Goal: Task Accomplishment & Management: Manage account settings

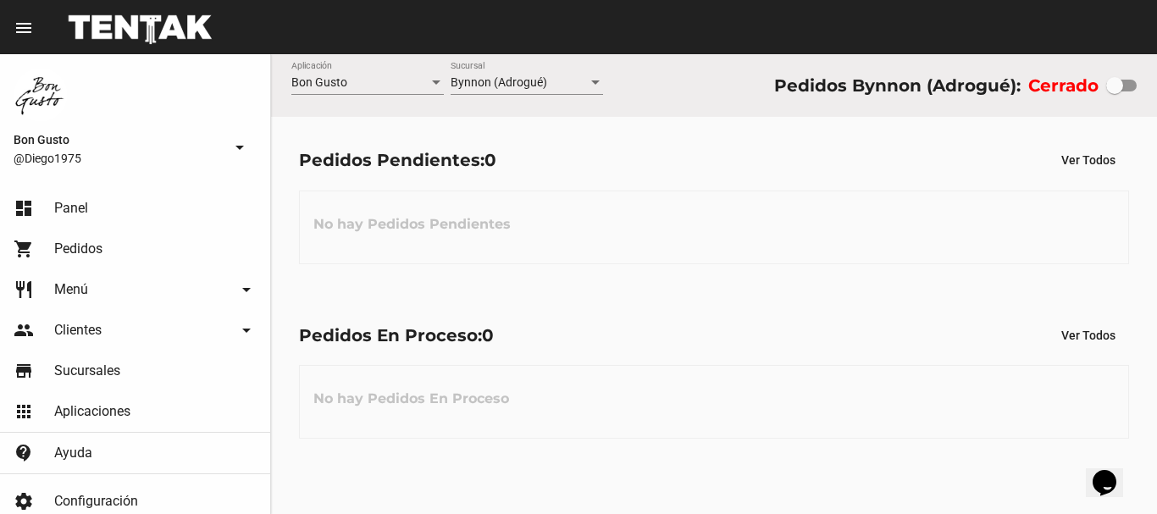
click at [1118, 86] on div at bounding box center [1115, 85] width 17 height 17
click at [1115, 92] on input "checkbox" at bounding box center [1114, 92] width 1 height 1
checkbox input "true"
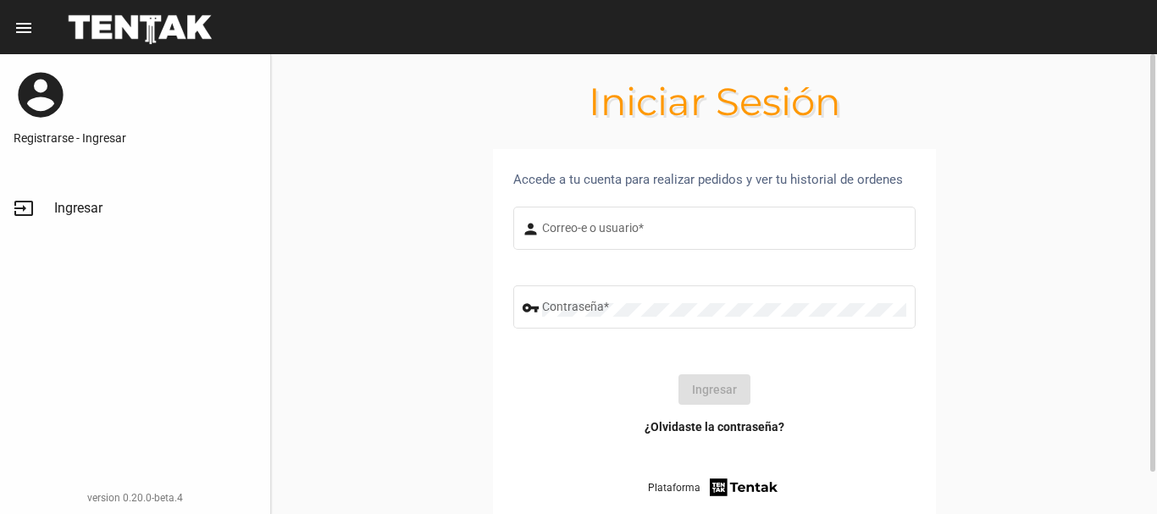
type input "diego1975"
drag, startPoint x: 738, startPoint y: 391, endPoint x: 741, endPoint y: 380, distance: 10.5
click at [735, 390] on button "Ingresar" at bounding box center [715, 389] width 72 height 31
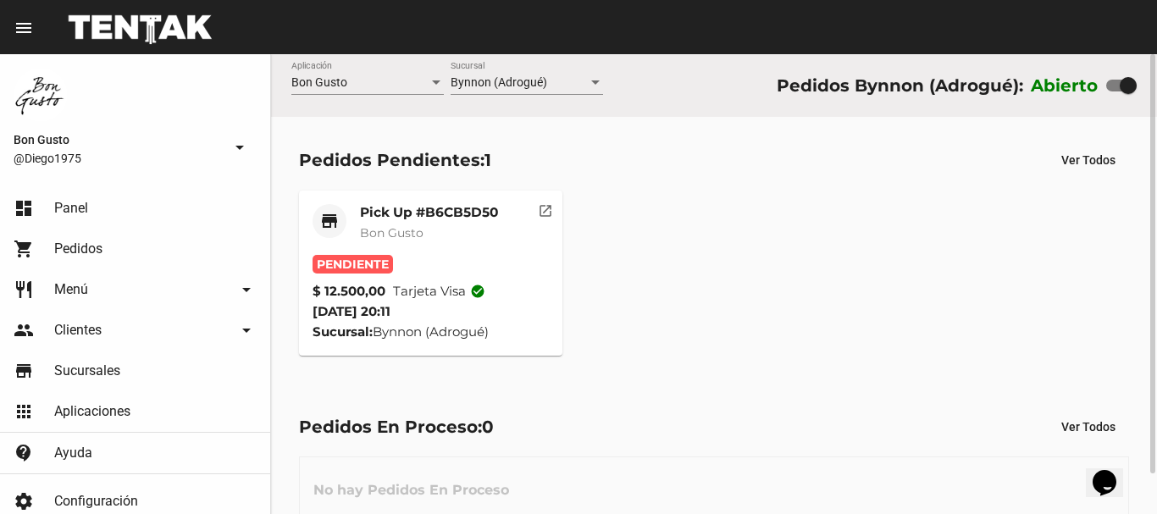
click at [548, 214] on mat-icon "open_in_new" at bounding box center [545, 208] width 15 height 15
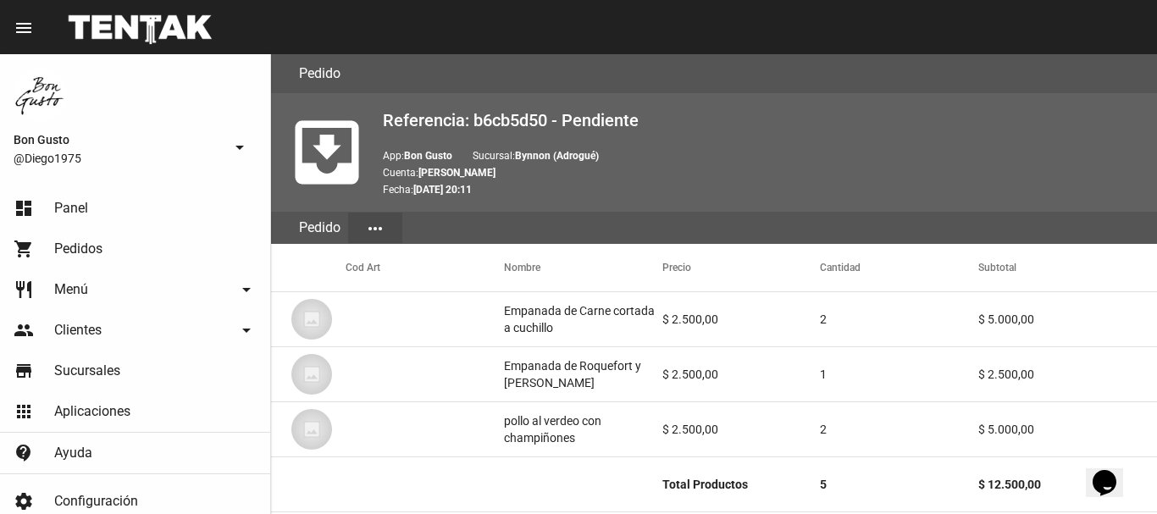
scroll to position [902, 0]
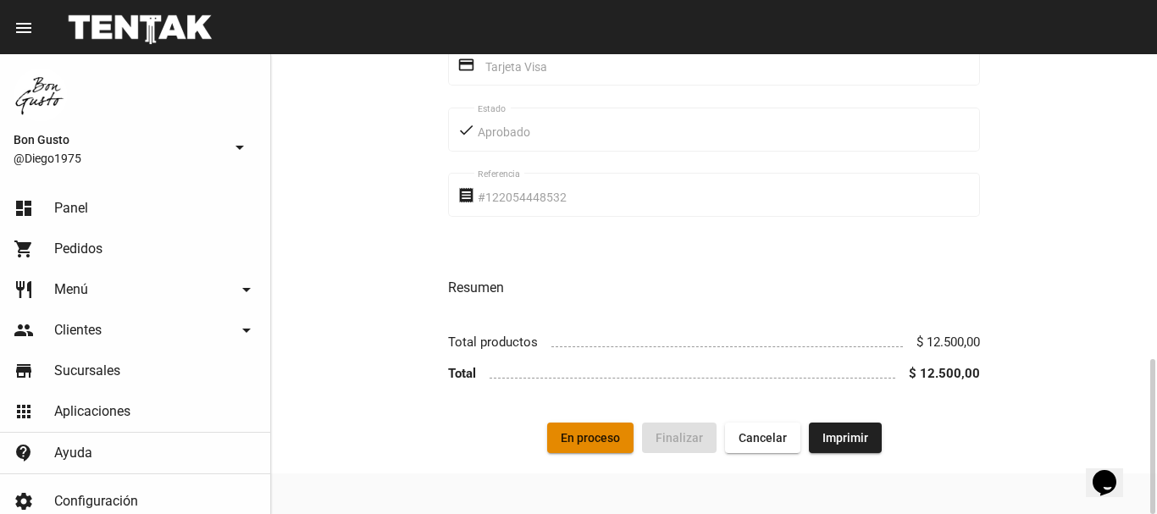
click at [607, 447] on button "En proceso" at bounding box center [590, 438] width 86 height 31
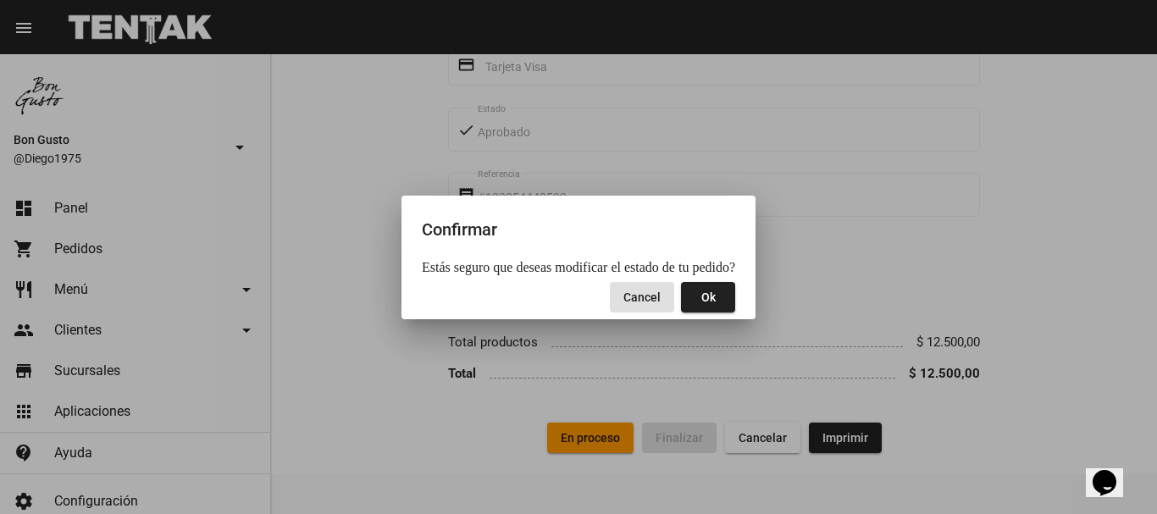
click at [702, 302] on span "Ok" at bounding box center [709, 298] width 14 height 14
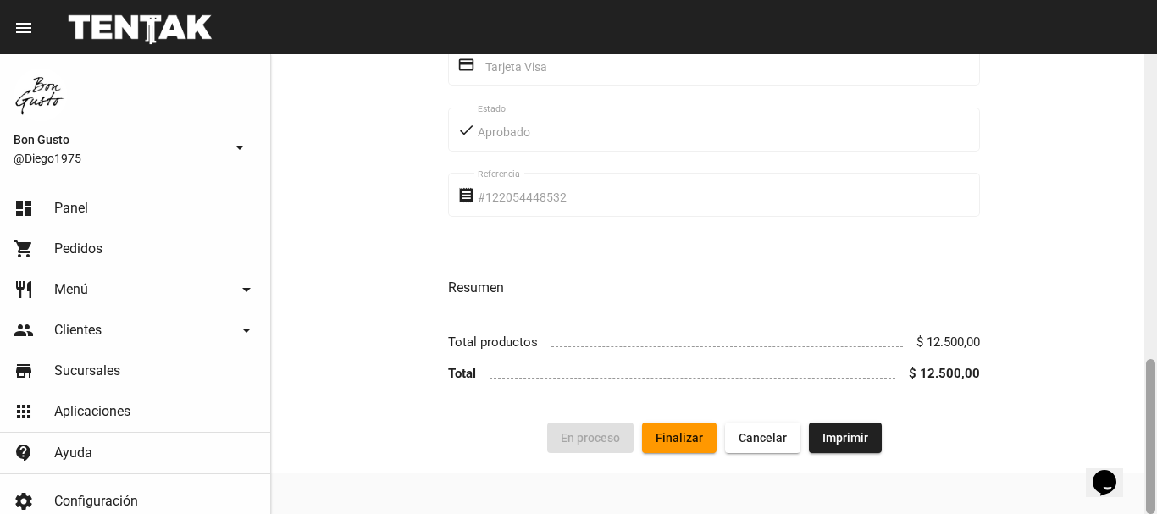
drag, startPoint x: 1151, startPoint y: 95, endPoint x: 1157, endPoint y: 447, distance: 352.5
click at [1157, 447] on div at bounding box center [1151, 284] width 13 height 460
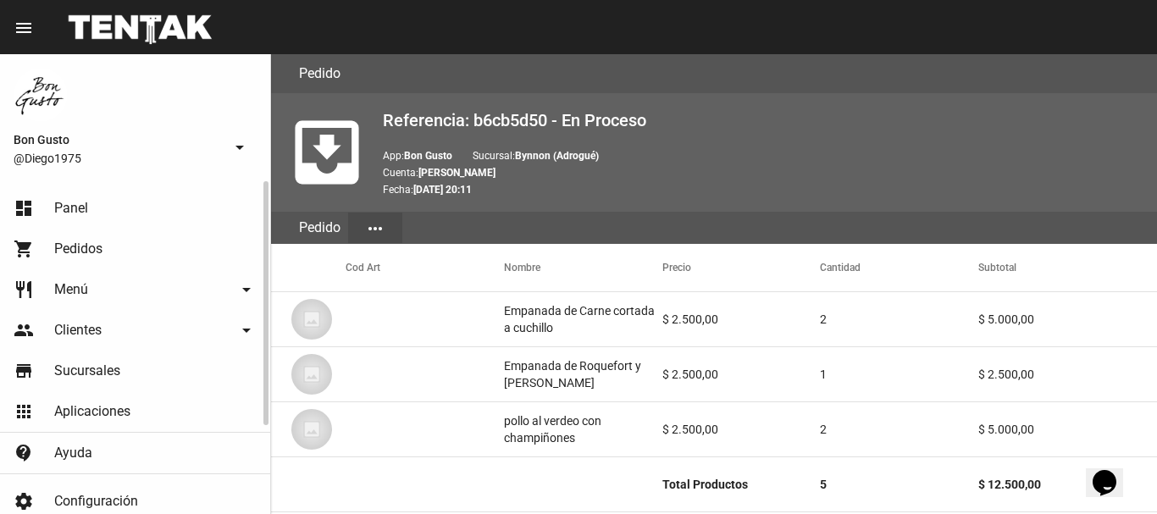
click at [114, 205] on link "dashboard Panel" at bounding box center [135, 208] width 270 height 41
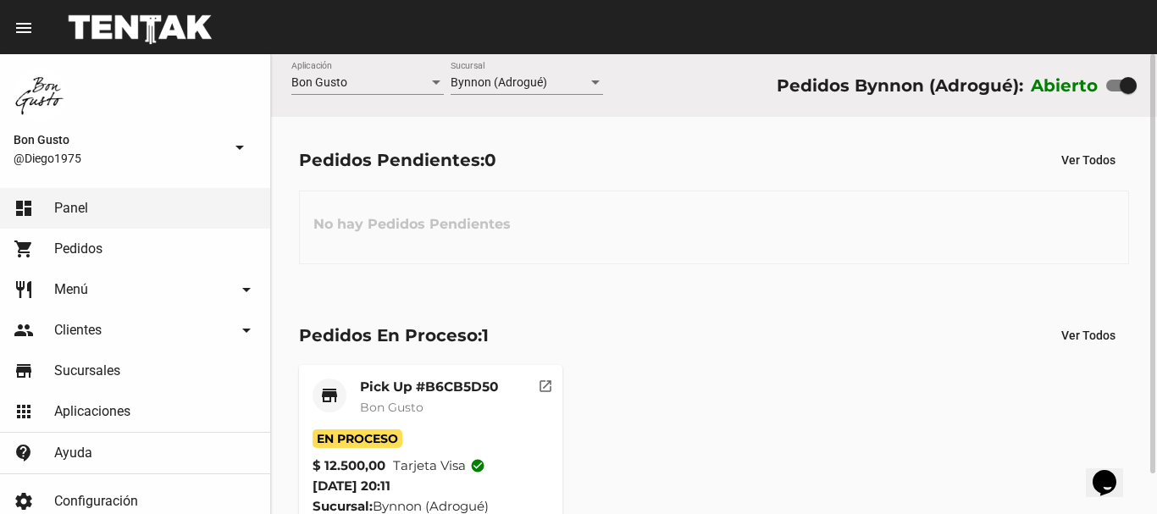
scroll to position [44, 0]
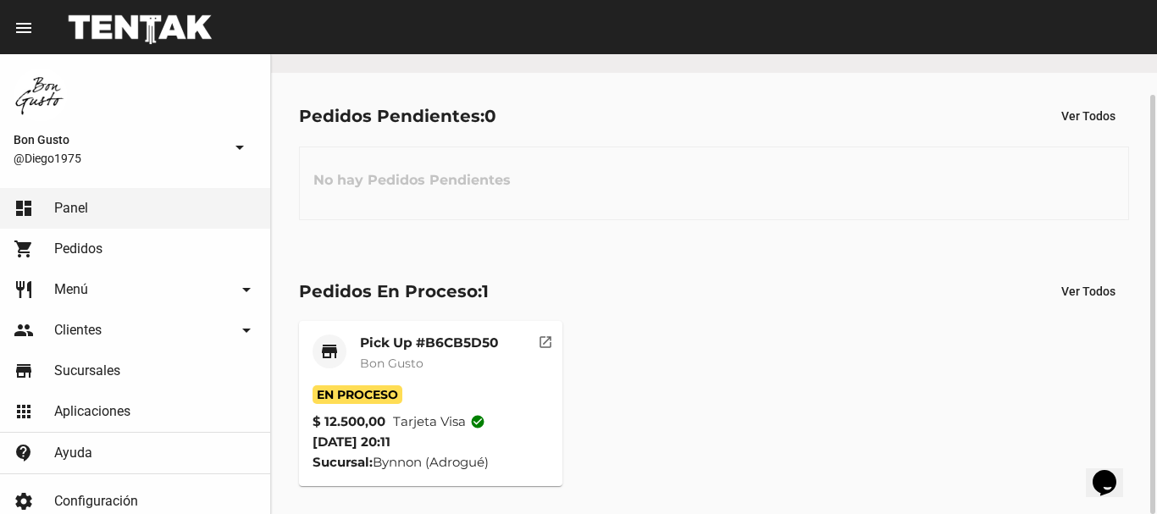
click at [554, 494] on div "Pedidos En Proceso: 1 Ver Todos store Pick Up #B6CB5D50 Bon Gusto En Proceso $ …" at bounding box center [714, 381] width 886 height 266
click at [544, 341] on mat-icon "open_in_new" at bounding box center [545, 339] width 15 height 15
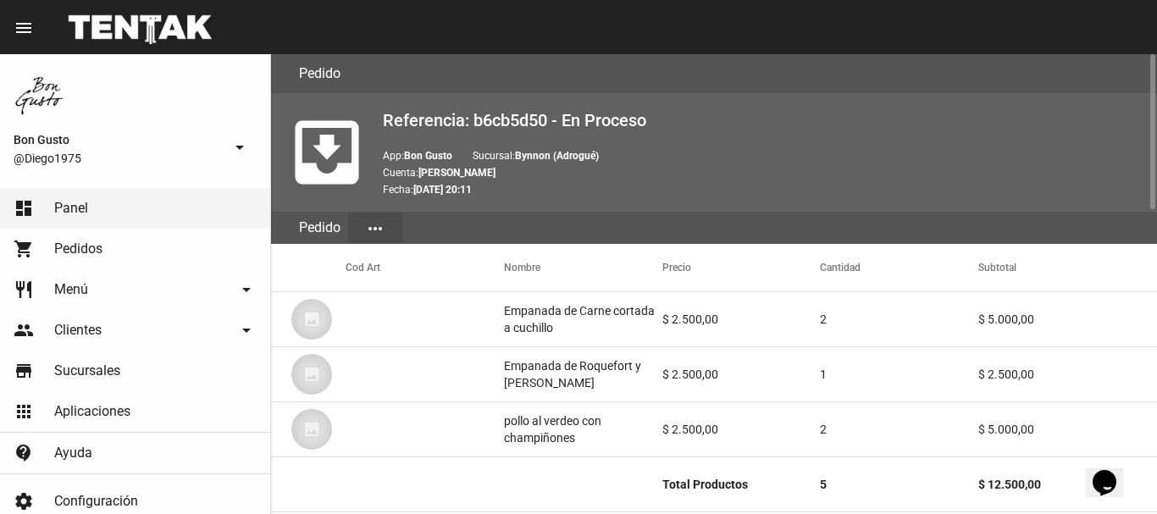
scroll to position [902, 0]
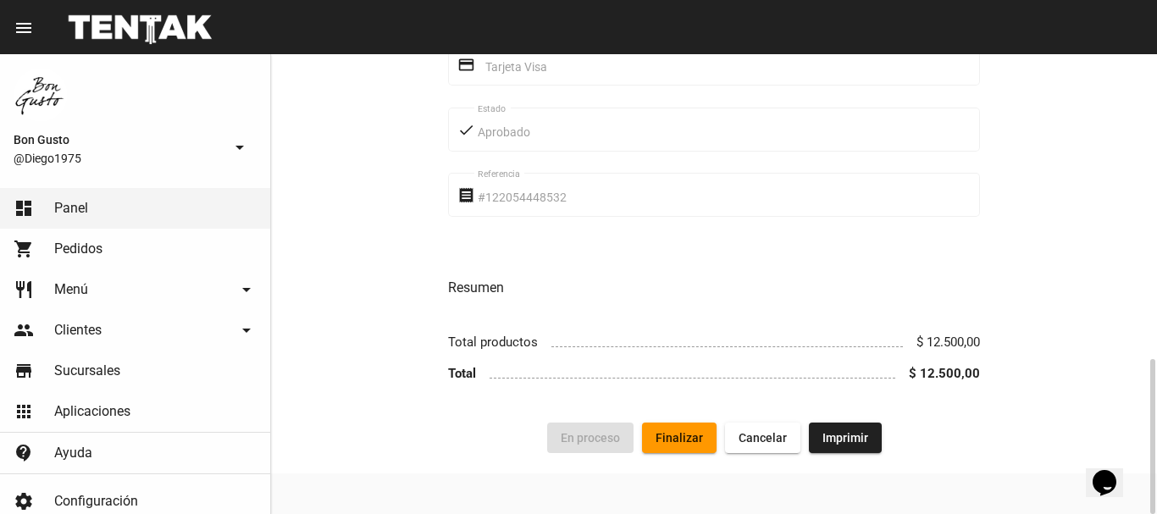
click at [668, 441] on span "Finalizar" at bounding box center [679, 438] width 47 height 14
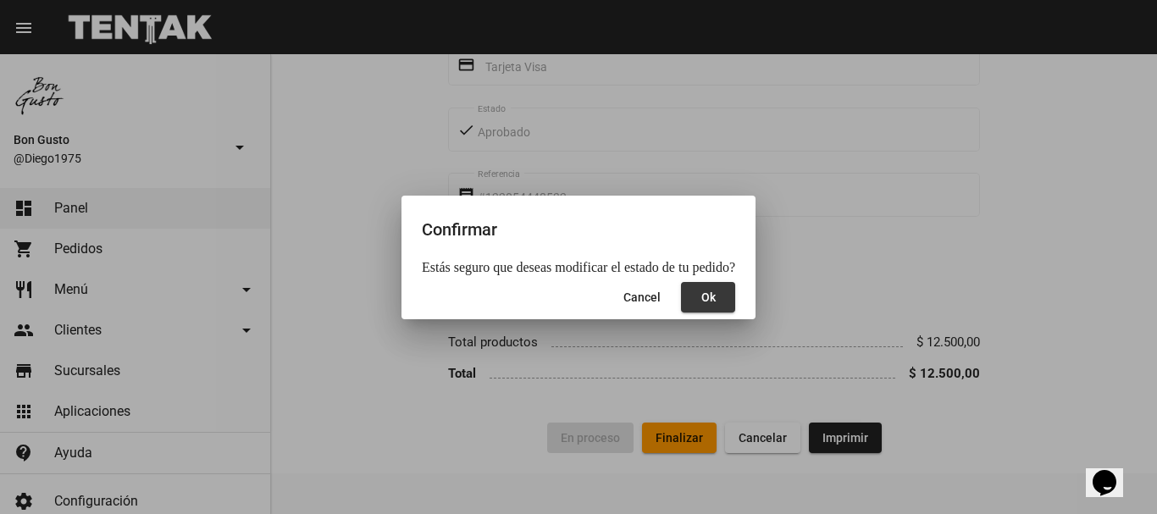
click at [702, 295] on span "Ok" at bounding box center [709, 298] width 14 height 14
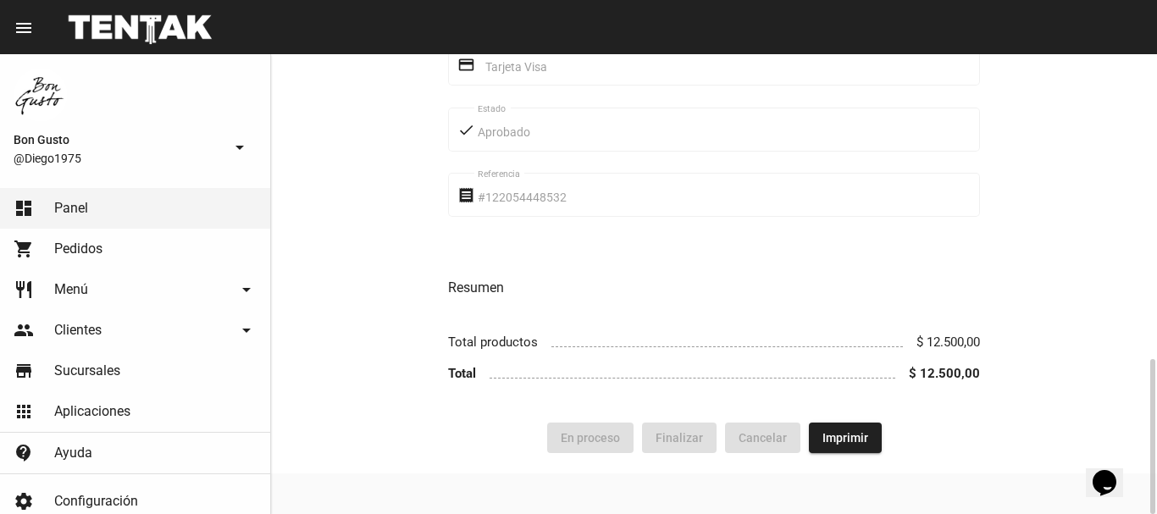
scroll to position [0, 0]
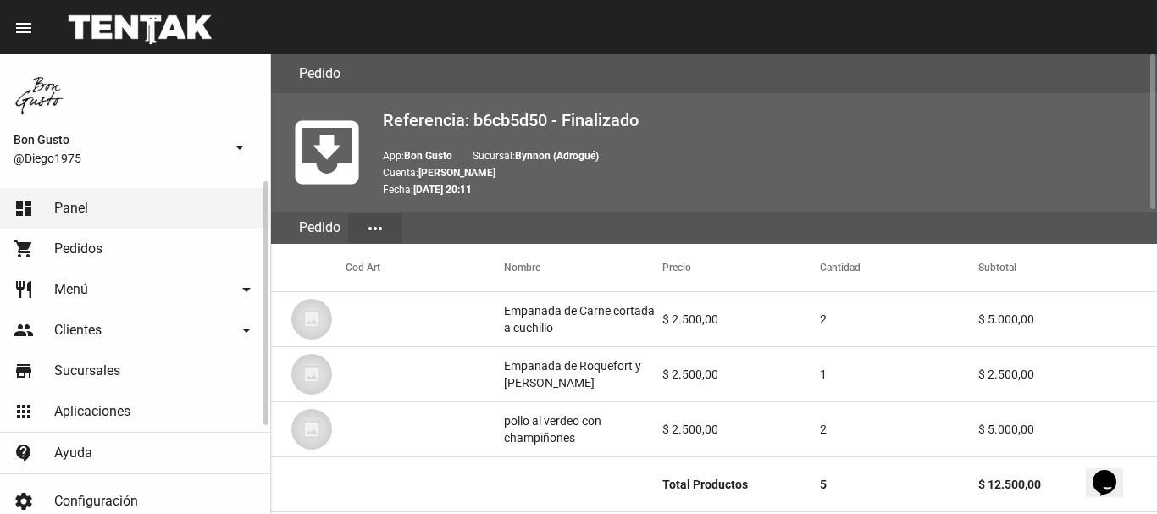
click at [103, 214] on link "dashboard Panel" at bounding box center [135, 208] width 270 height 41
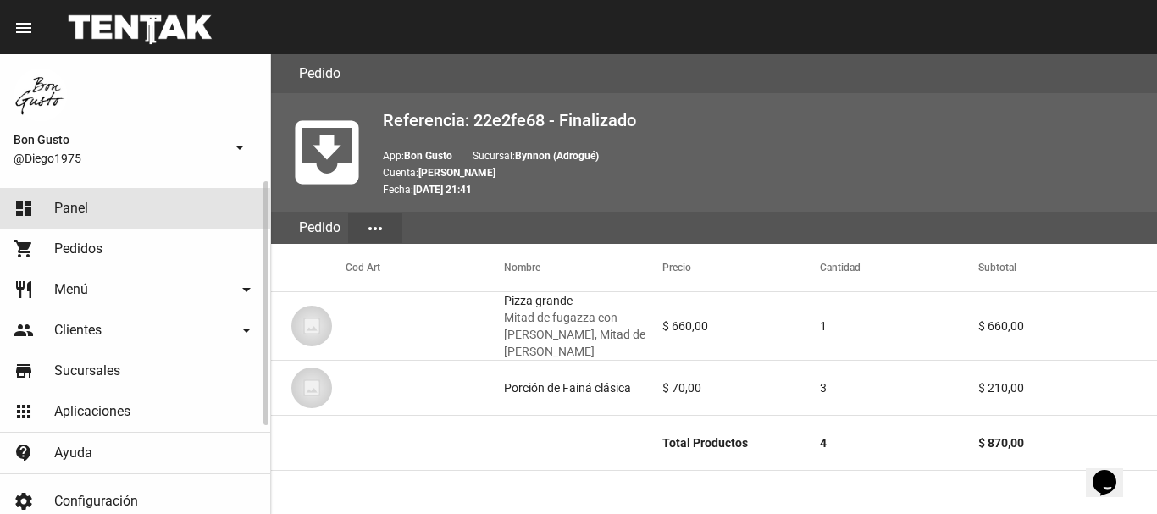
click at [83, 197] on link "dashboard Panel" at bounding box center [135, 208] width 270 height 41
